Goal: Information Seeking & Learning: Learn about a topic

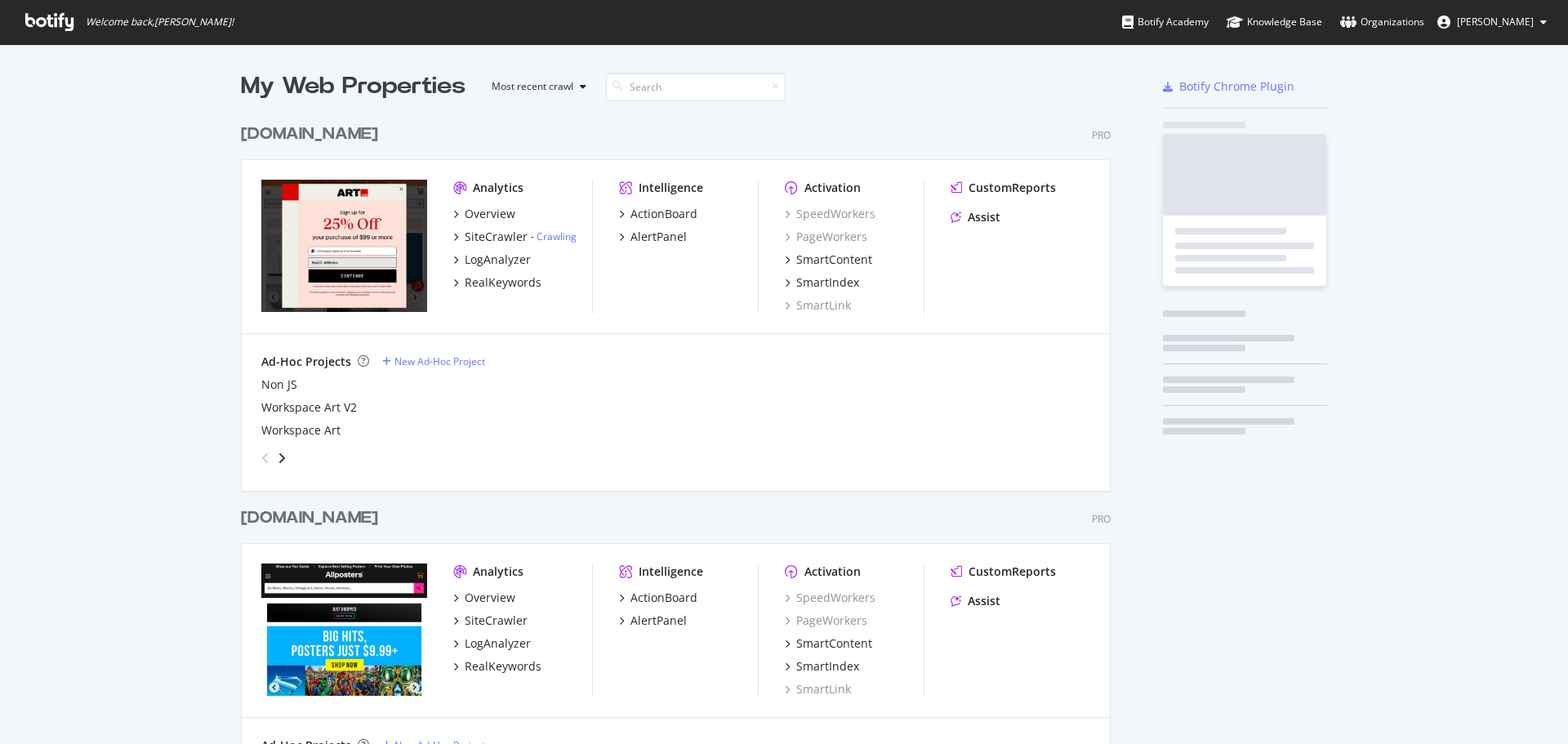
scroll to position [726, 870]
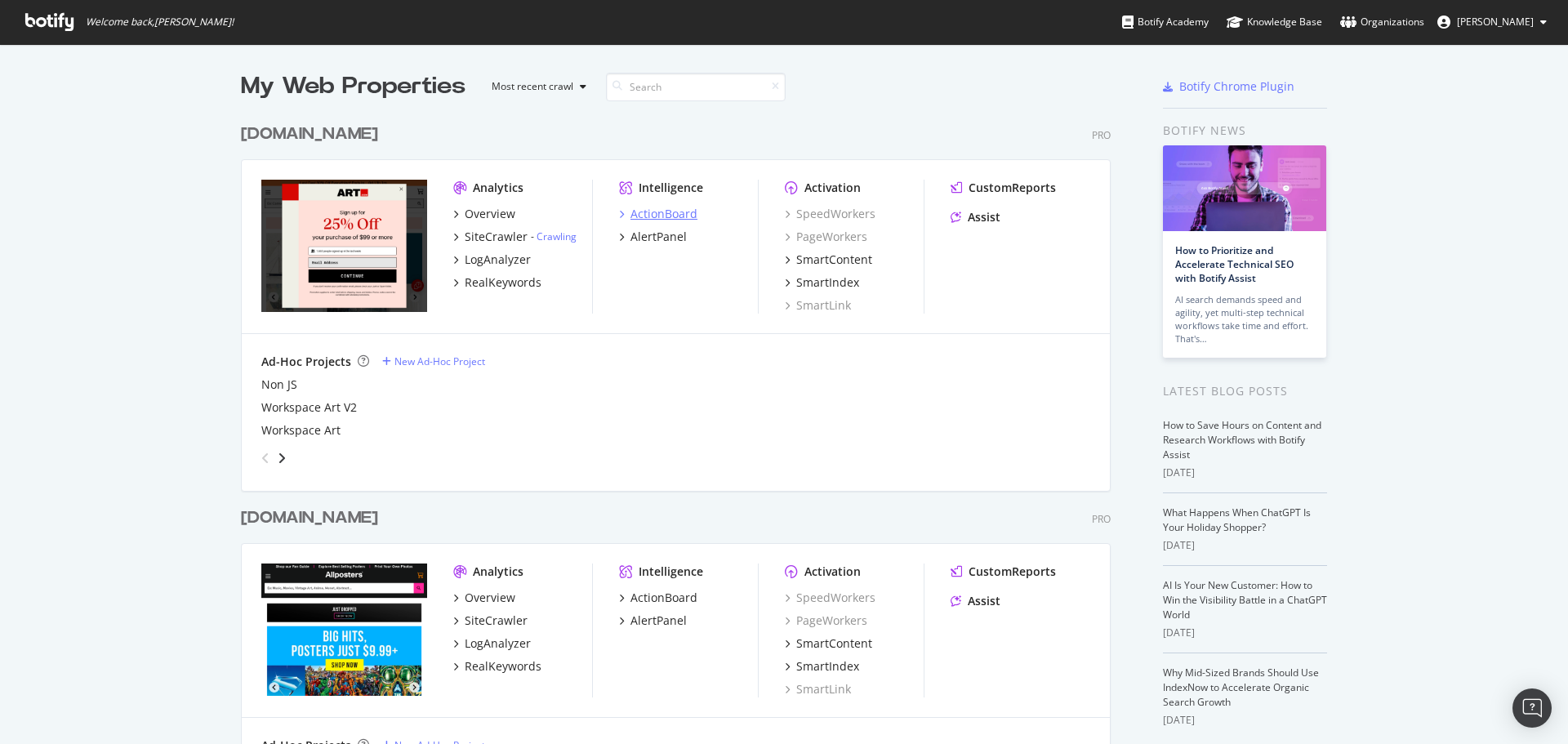
click at [655, 211] on div "ActionBoard" at bounding box center [664, 213] width 67 height 17
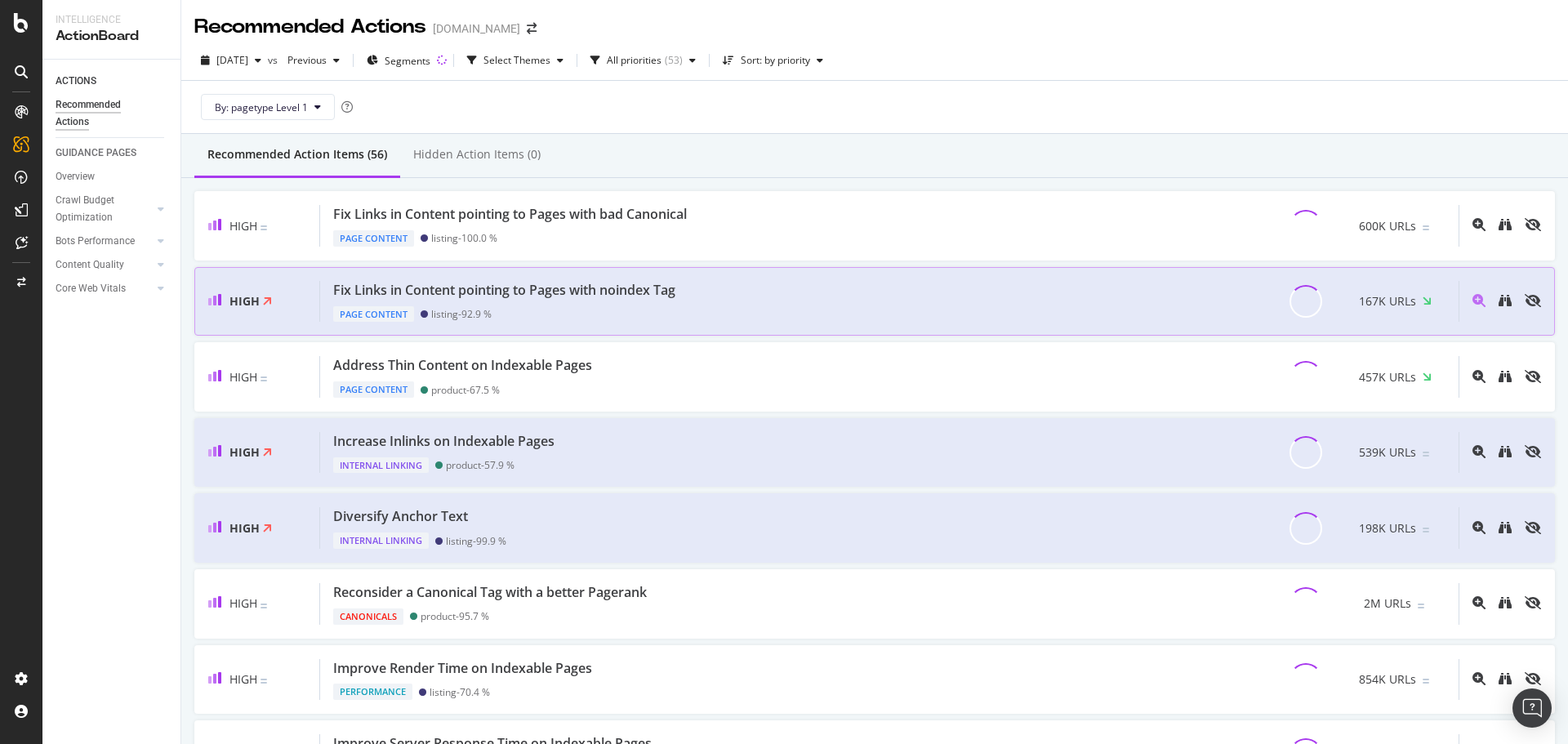
scroll to position [3170, 0]
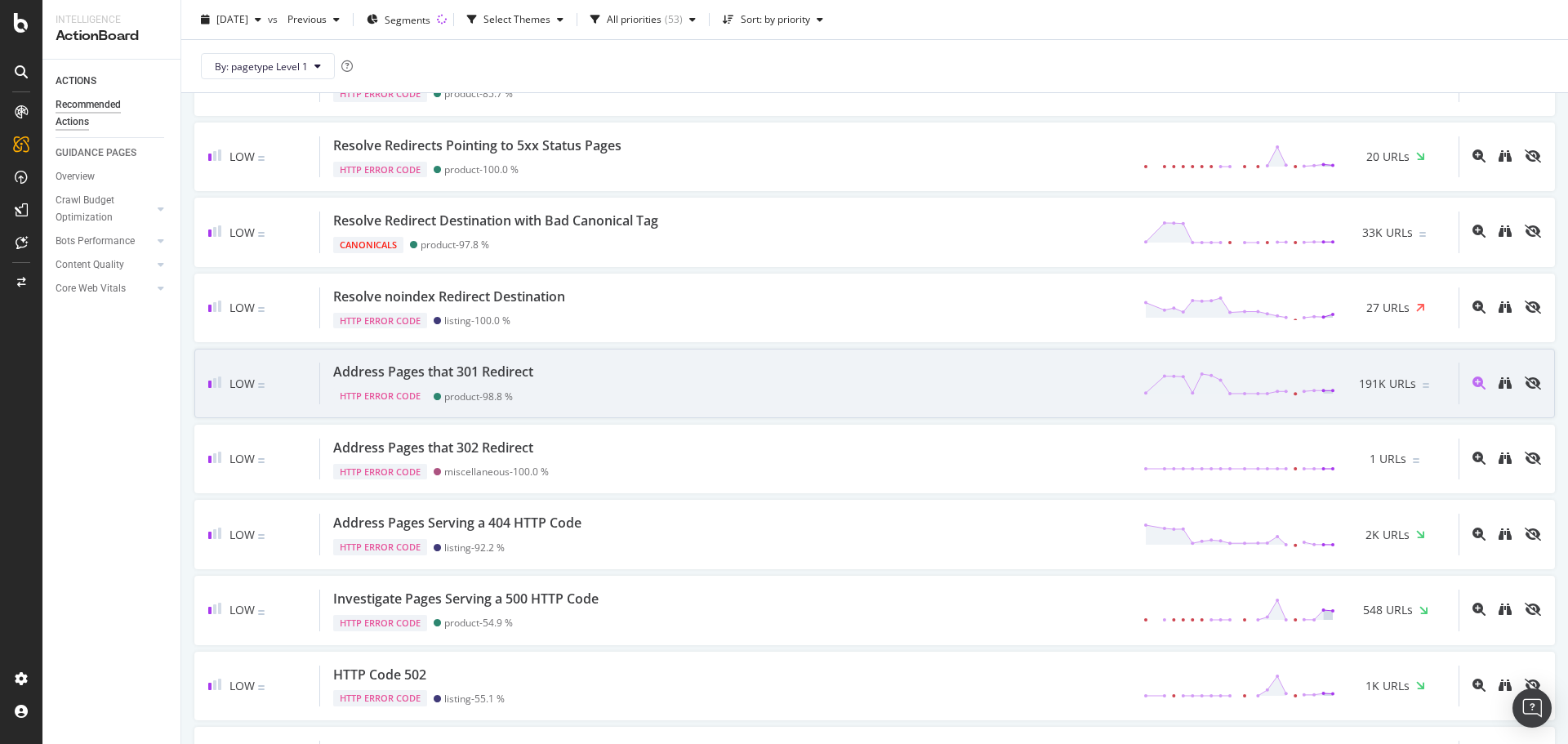
click at [713, 372] on div "Address Pages that 301 Redirect HTTP Error Code product - 98.8 % 191K URLs" at bounding box center [889, 383] width 1139 height 41
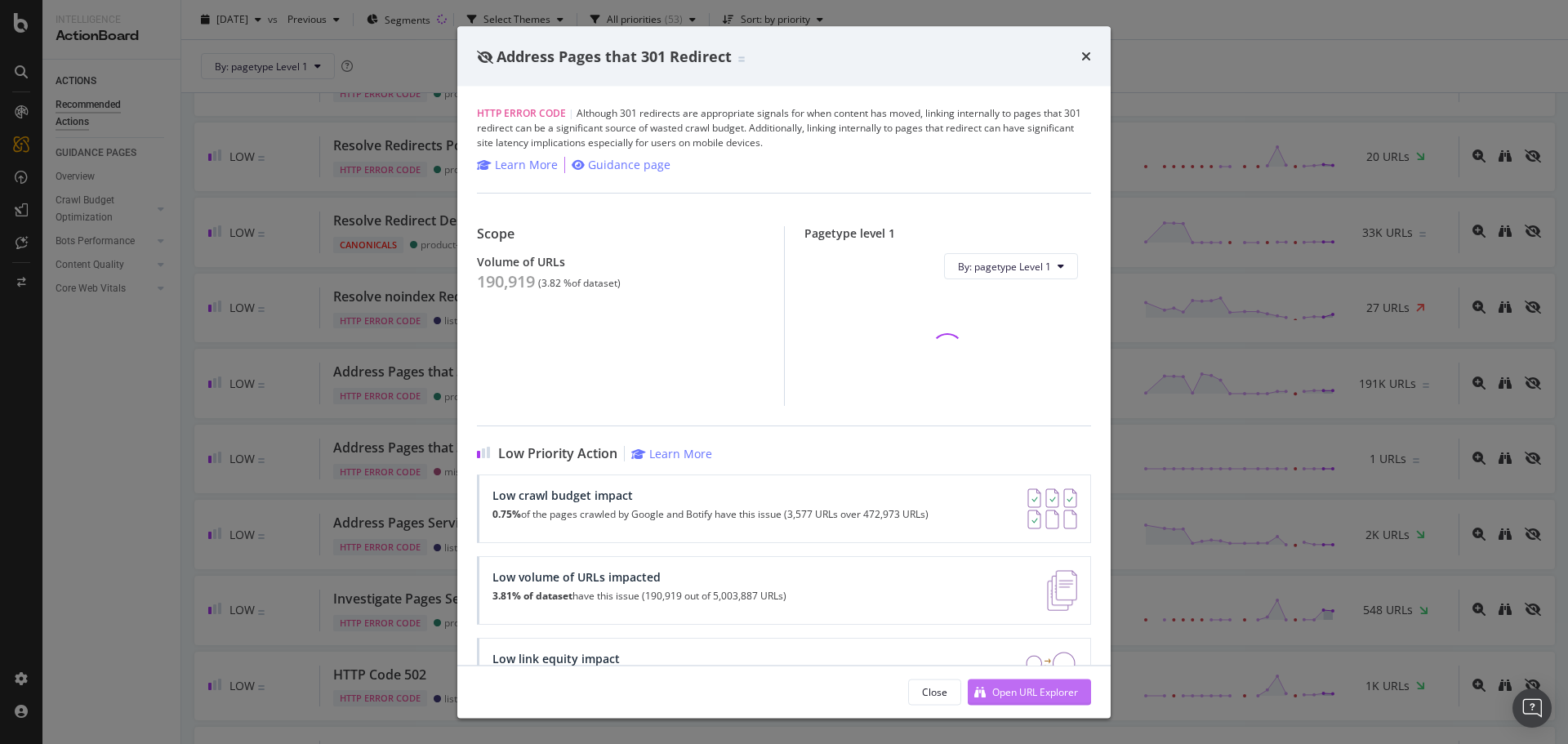
click at [993, 699] on div "Open URL Explorer" at bounding box center [1023, 692] width 110 height 25
